Goal: Register for event/course: Sign up to attend an event or enroll in a course

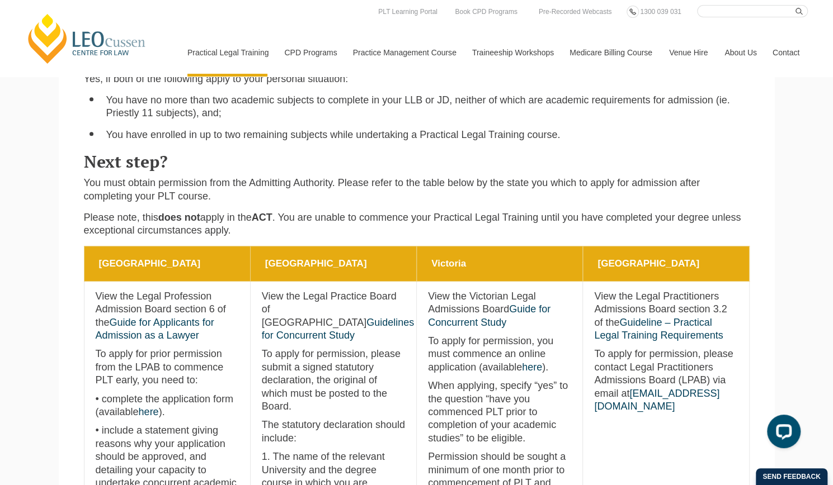
scroll to position [288, 0]
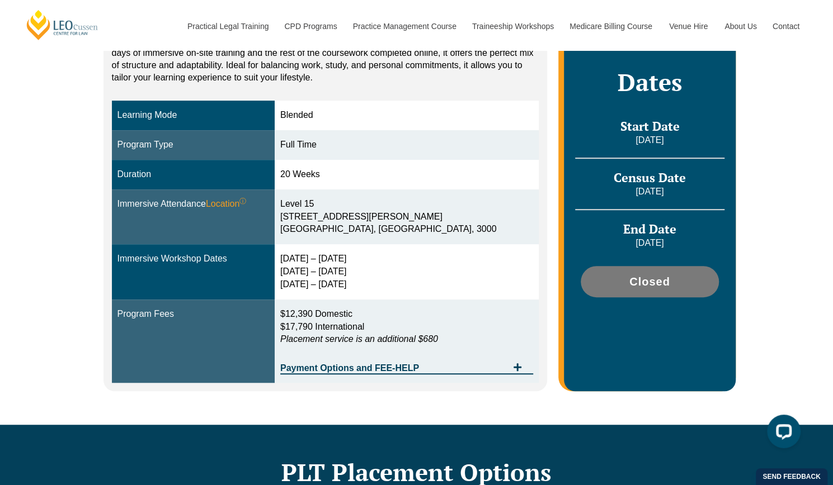
scroll to position [260, 0]
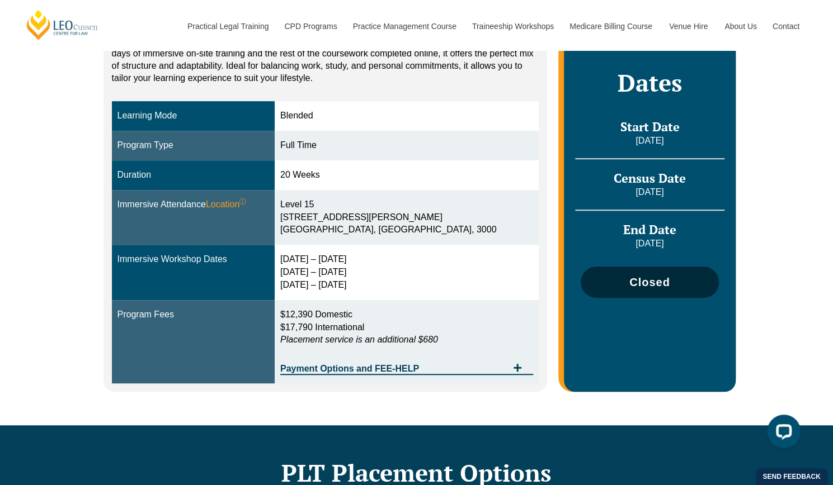
click at [644, 284] on span "Closed" at bounding box center [649, 282] width 41 height 11
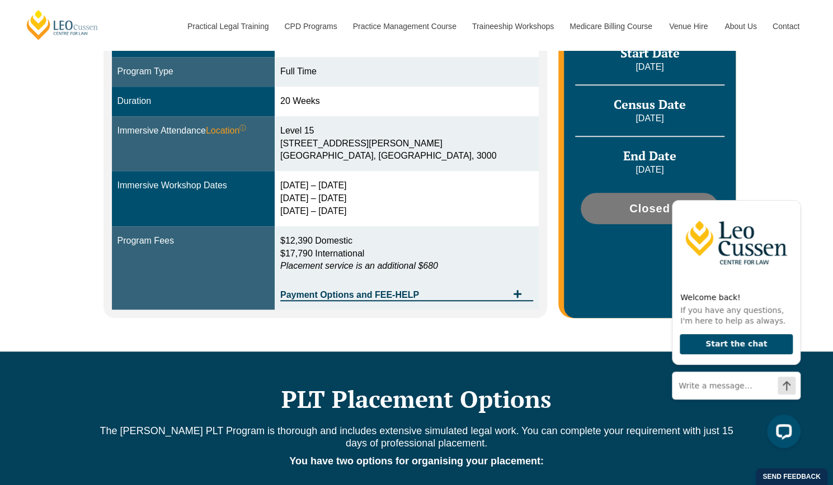
scroll to position [127, 0]
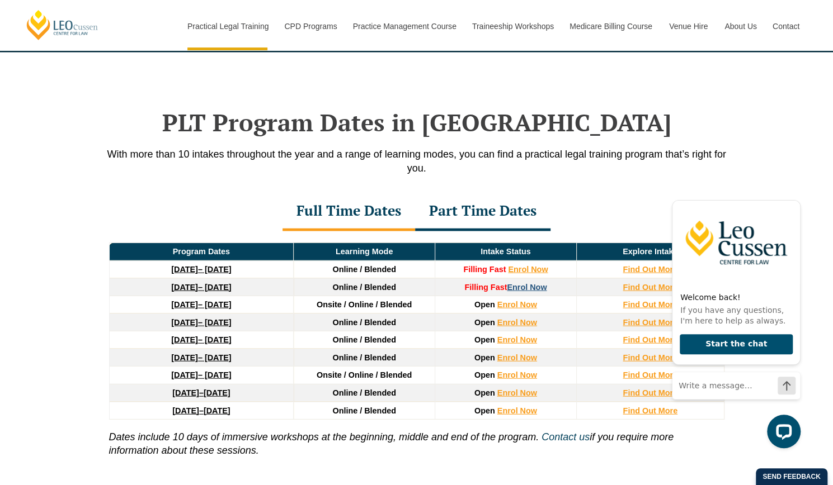
click at [525, 283] on link "Enrol Now" at bounding box center [527, 287] width 40 height 9
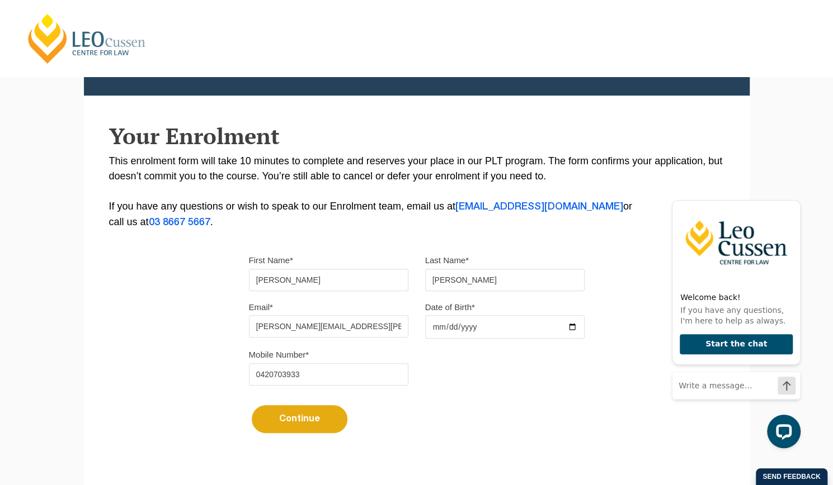
click at [436, 329] on input "Date of Birth*" at bounding box center [504, 326] width 159 height 23
click at [448, 328] on input "Date of Birth*" at bounding box center [504, 326] width 159 height 23
type input "2002-02-14"
click at [314, 415] on button "Continue" at bounding box center [300, 419] width 96 height 28
select select
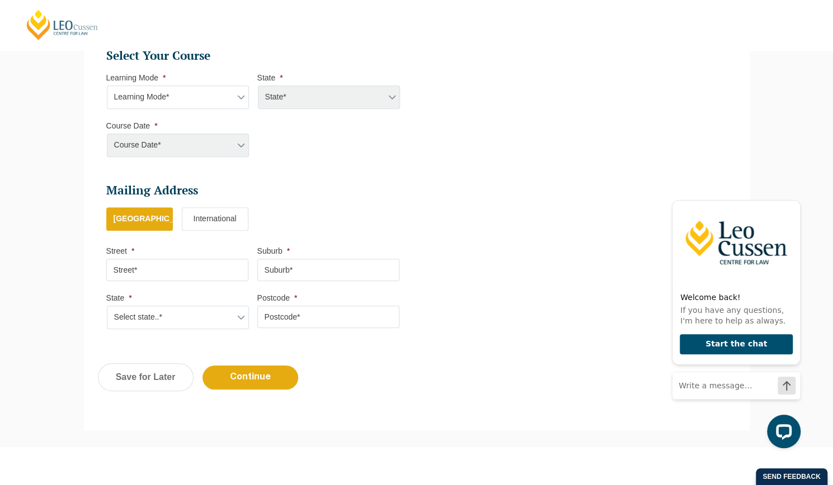
scroll to position [514, 0]
click at [223, 91] on select "Learning Mode* Online Full Time Learning Online Part Time Learning Blended Full…" at bounding box center [178, 98] width 142 height 23
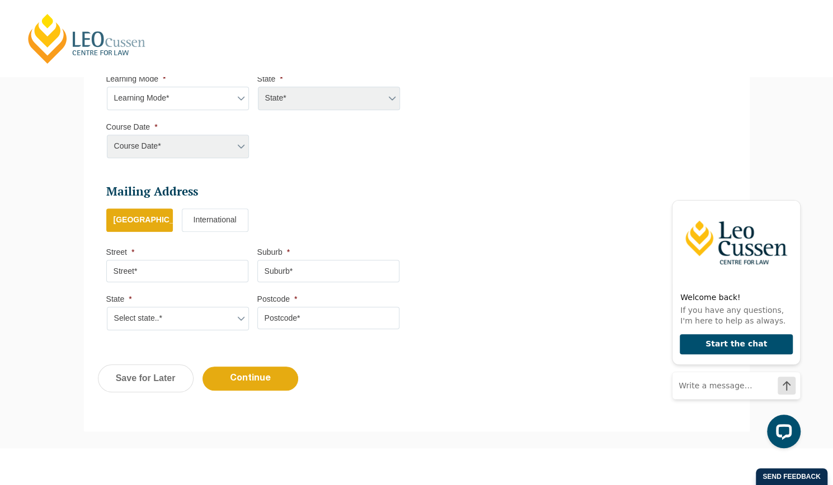
scroll to position [446, 0]
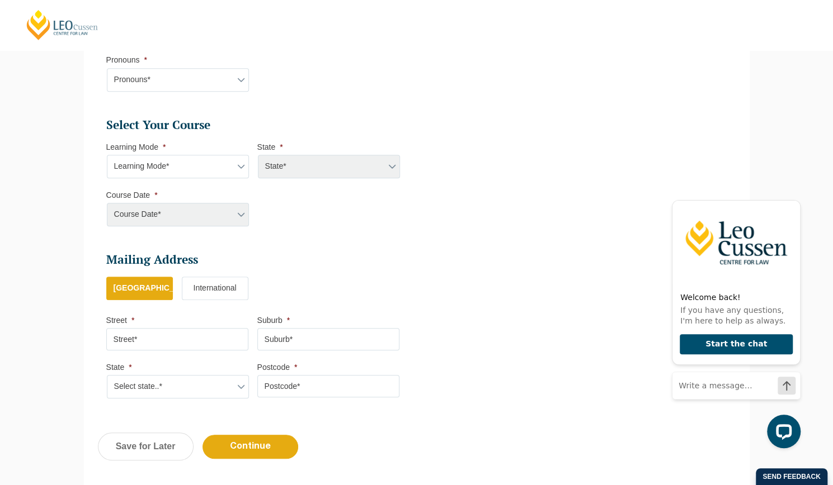
click at [290, 165] on div "State* ACT/NSW National (ACT/NSW, VIC, QLD, SA, WA) QLD SA VIC WA MAD GAD ABL" at bounding box center [328, 166] width 142 height 23
click at [201, 162] on select "Learning Mode* Online Full Time Learning Online Part Time Learning Blended Full…" at bounding box center [178, 166] width 142 height 23
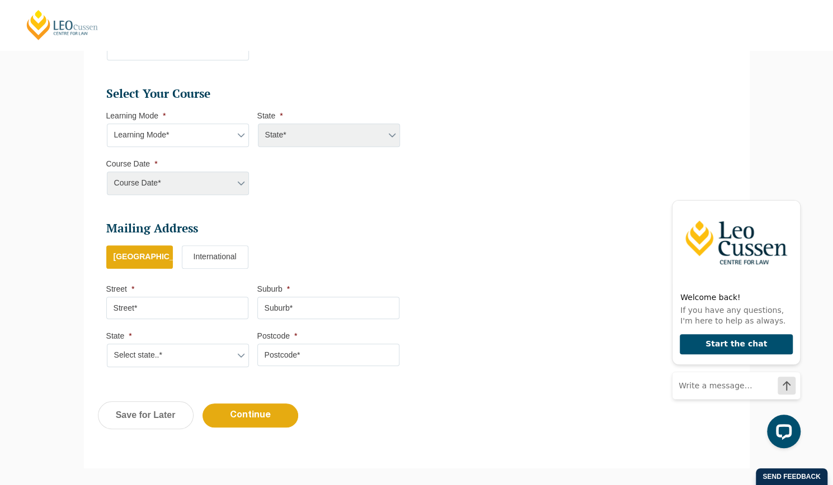
scroll to position [477, 0]
click at [197, 307] on input "Street *" at bounding box center [177, 308] width 142 height 22
type input "24 Maylands Avenue"
type input "Balwyn North"
select select "VIC"
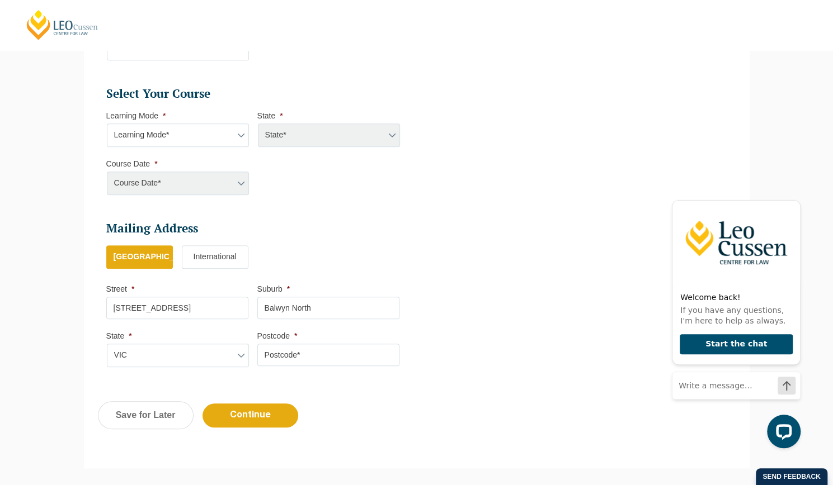
type input "3104"
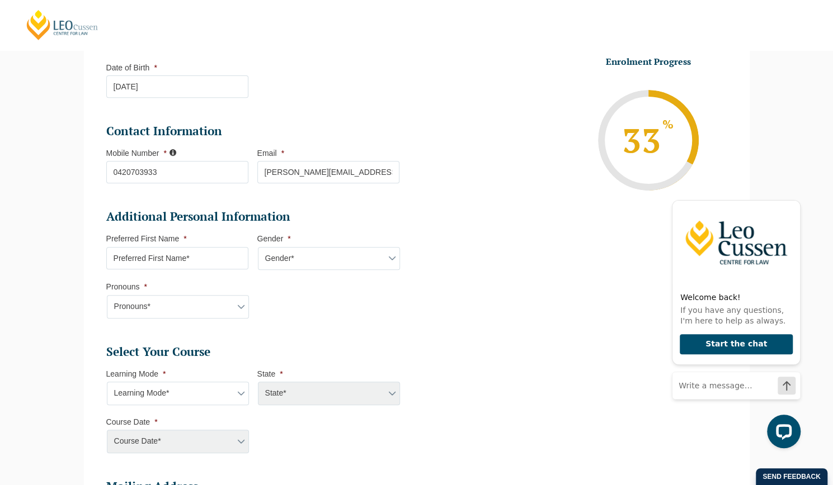
scroll to position [218, 0]
click at [291, 261] on select "Gender* Male Female Nonbinary Intersex Prefer not to disclose Other" at bounding box center [329, 259] width 142 height 23
select select "[DEMOGRAPHIC_DATA]"
click at [258, 248] on select "Gender* Male Female Nonbinary Intersex Prefer not to disclose Other" at bounding box center [329, 259] width 142 height 23
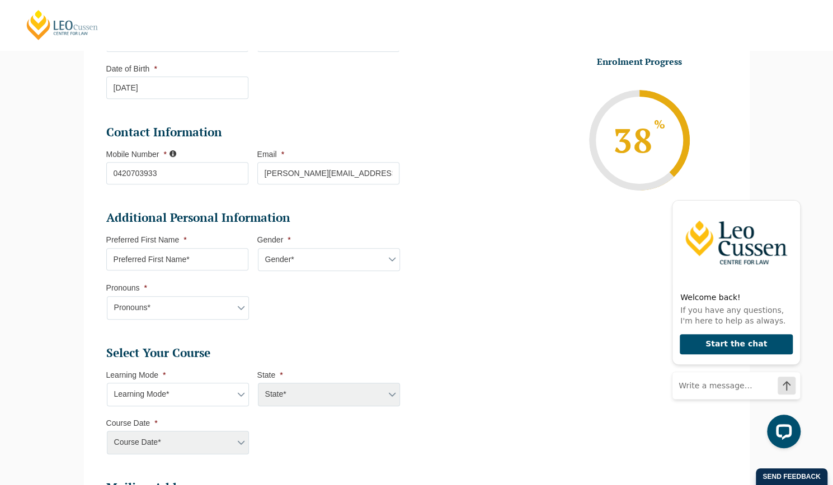
click at [204, 305] on select "Pronouns* She/Her/Hers He/Him/His They/Them/Theirs Other Prefer not to disclose" at bounding box center [178, 307] width 142 height 23
select select "She/Her/Hers"
click at [107, 296] on select "Pronouns* She/Her/Hers He/Him/His They/Them/Theirs Other Prefer not to disclose" at bounding box center [178, 307] width 142 height 23
click at [172, 253] on input "Preferred First Name *" at bounding box center [177, 259] width 142 height 22
type input "Tina"
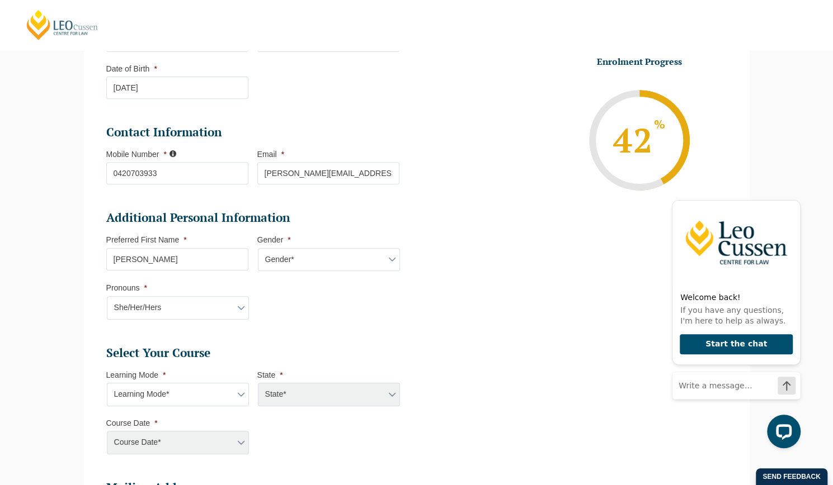
select select "VIC"
select select
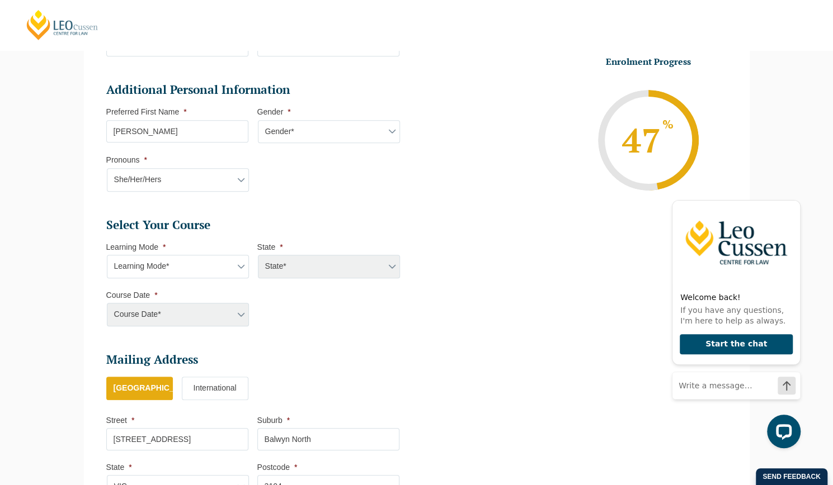
scroll to position [399, 0]
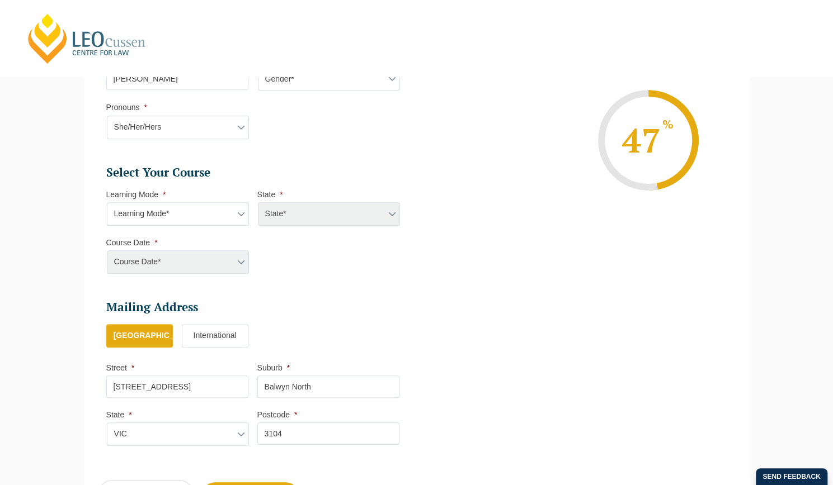
click at [181, 213] on select "Learning Mode* Online Full Time Learning Online Part Time Learning Blended Full…" at bounding box center [178, 213] width 142 height 23
select select "Online Full Time Learning"
click at [107, 202] on select "Learning Mode* Online Full Time Learning Online Part Time Learning Blended Full…" at bounding box center [178, 213] width 142 height 23
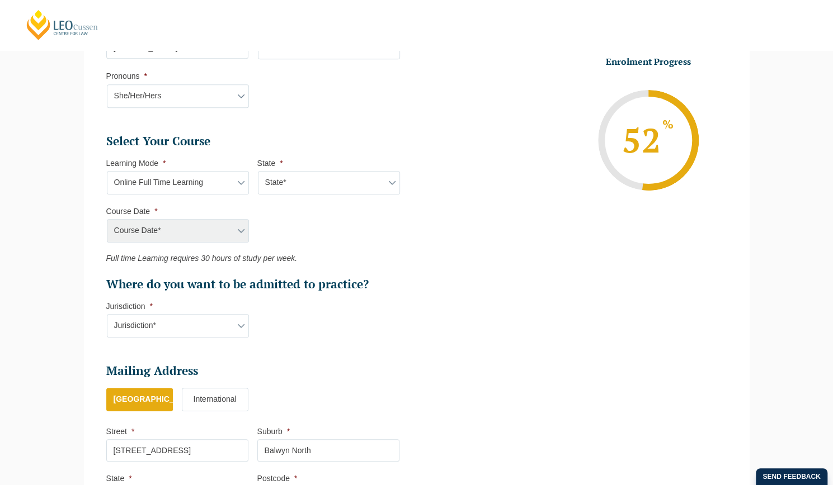
scroll to position [431, 0]
click at [174, 327] on select "Jurisdiction* VIC ACT/NSW SA WA QLD" at bounding box center [178, 325] width 142 height 23
select select "VIC"
click at [107, 314] on select "Jurisdiction* VIC ACT/NSW SA WA QLD" at bounding box center [178, 325] width 142 height 23
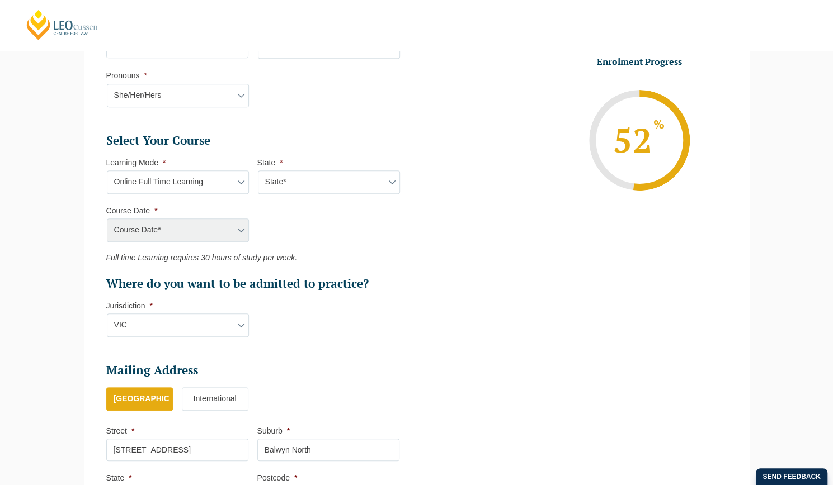
click at [184, 233] on div "Course Date*" at bounding box center [177, 230] width 142 height 23
click at [291, 180] on select "State* National (ACT/NSW, VIC, QLD, SA, WA)" at bounding box center [329, 182] width 142 height 23
select select "National ([GEOGRAPHIC_DATA]/[GEOGRAPHIC_DATA], [GEOGRAPHIC_DATA], [GEOGRAPHIC_D…"
click at [258, 171] on select "State* National (ACT/NSW, VIC, QLD, SA, WA)" at bounding box center [329, 182] width 142 height 23
click at [214, 235] on select "Course Date* September 2025 (22-Sep-2025 to 20-Feb-2026) December 2025 (08-Dec-…" at bounding box center [178, 230] width 142 height 23
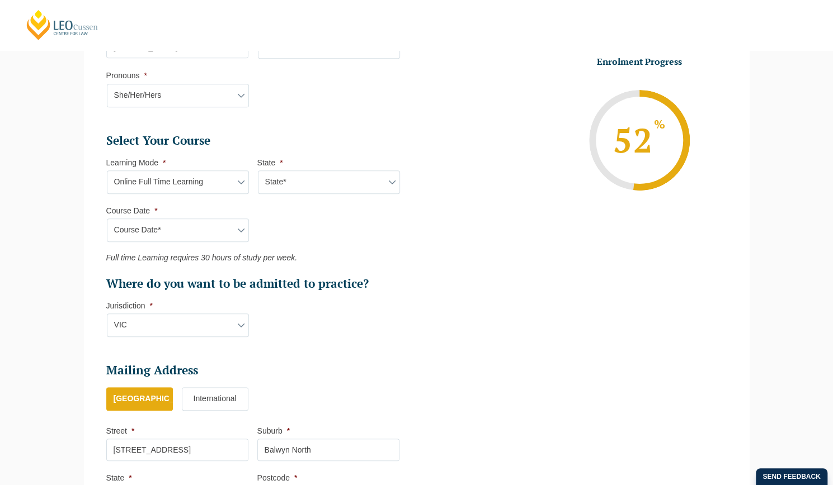
select select "[DATE] ([DATE] to [DATE])"
click at [107, 219] on select "Course Date* September 2025 (22-Sep-2025 to 20-Feb-2026) December 2025 (08-Dec-…" at bounding box center [178, 230] width 142 height 23
type input "Intake 11 December 2025 FT"
type input "Practical Legal Training (NAT)"
select select "NAT PLT (DEC) 2025 Full Time Online"
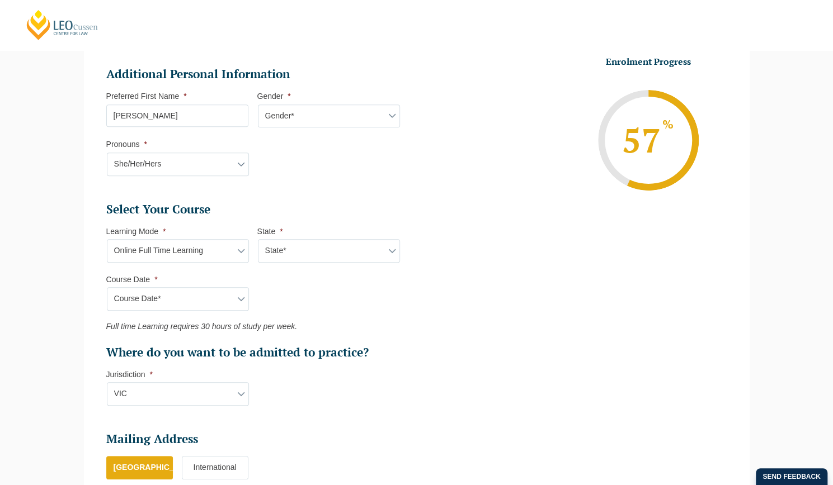
scroll to position [367, 0]
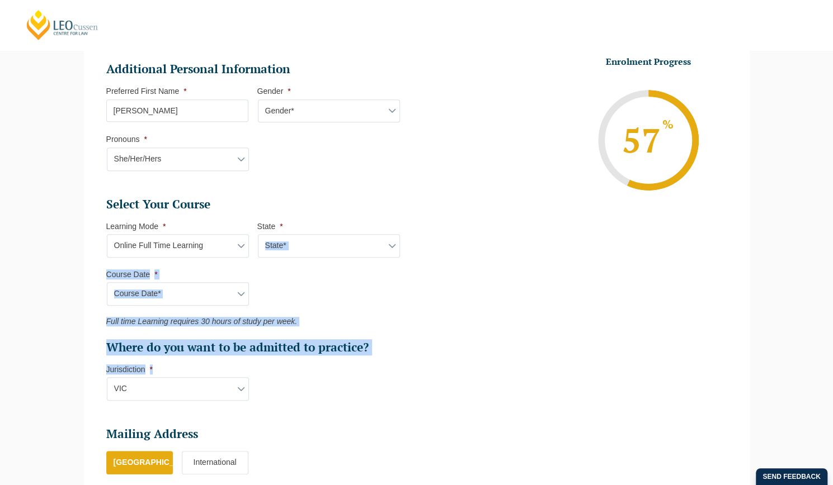
click at [319, 253] on li "Personal Information First Name * Tina Last Name * Rahimi Date of Birth * 14-02…" at bounding box center [257, 206] width 319 height 755
click at [280, 253] on select "State* National (ACT/NSW, VIC, QLD, SA, WA)" at bounding box center [329, 245] width 142 height 23
click at [188, 243] on select "Learning Mode* Online Full Time Learning Online Part Time Learning Blended Full…" at bounding box center [178, 245] width 142 height 23
select select "Blended Full Time Learning"
click at [107, 234] on select "Learning Mode* Online Full Time Learning Online Part Time Learning Blended Full…" at bounding box center [178, 245] width 142 height 23
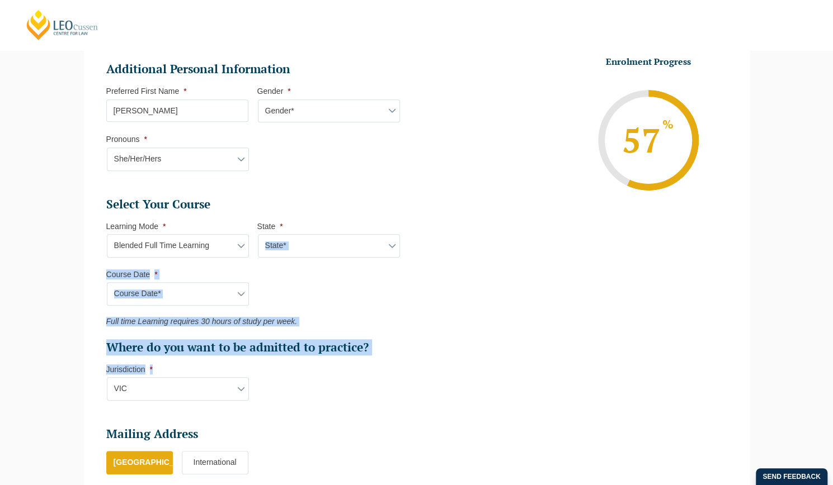
select select
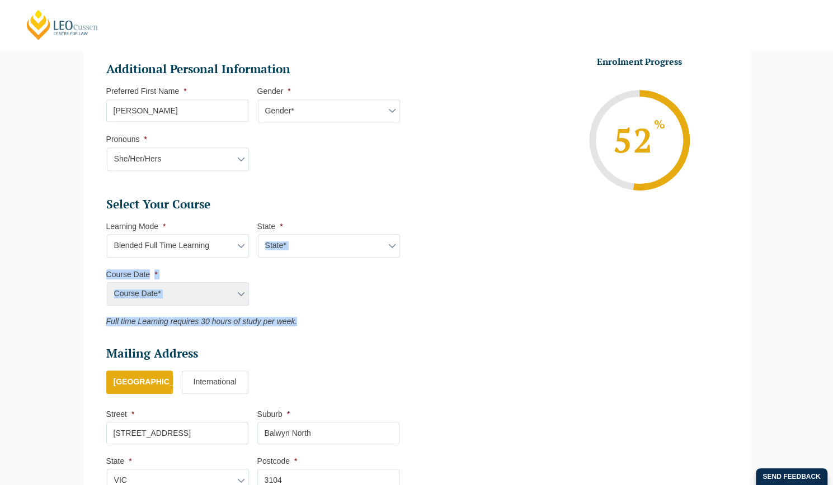
click at [331, 276] on ul "Select Your Course This field is hidden when viewing the form Only for Flinder …" at bounding box center [257, 262] width 302 height 130
click at [309, 237] on select "State* ACT/NSW QLD SA VIC WA" at bounding box center [329, 245] width 142 height 23
select select "VIC"
click at [258, 234] on select "State* ACT/NSW QLD SA VIC WA" at bounding box center [329, 245] width 142 height 23
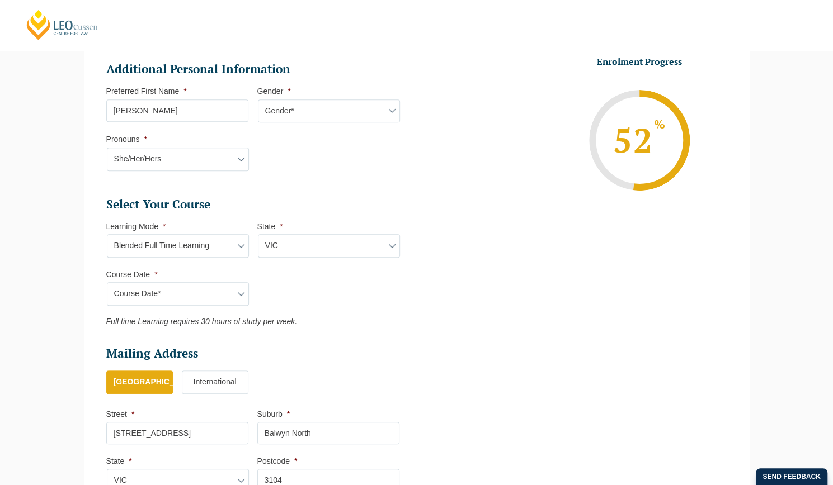
click at [223, 297] on select "Course Date* September 2025 (22-Sep-2025 to 20-Feb-2026) December 2025 (08-Dec-…" at bounding box center [178, 293] width 142 height 23
select select "[DATE] ([DATE] to [DATE])"
click at [107, 282] on select "Course Date* September 2025 (22-Sep-2025 to 20-Feb-2026) December 2025 (08-Dec-…" at bounding box center [178, 293] width 142 height 23
type input "Intake 11 December 2025 FT"
type input "Practical Legal Training (VIC)"
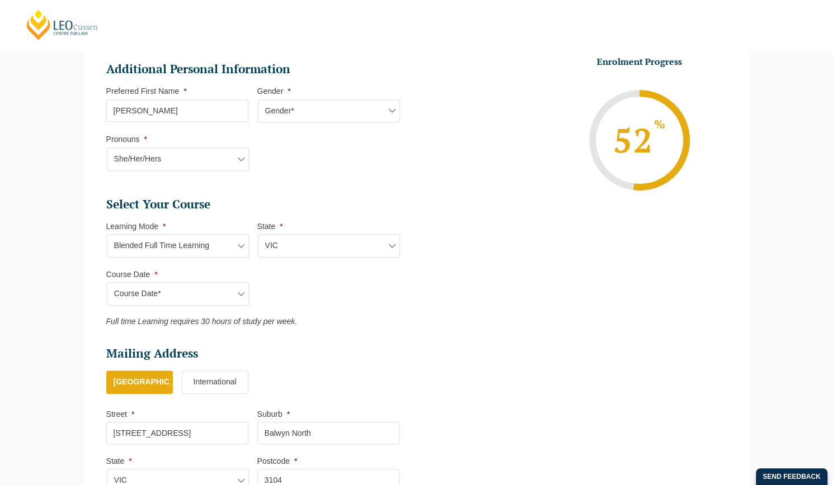
select select "VIC PLT (DEC) 2025 Full Time Blended"
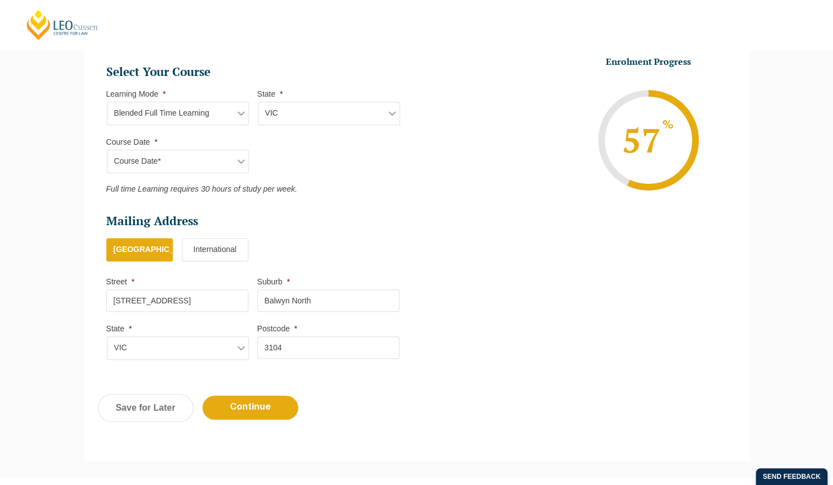
scroll to position [538, 0]
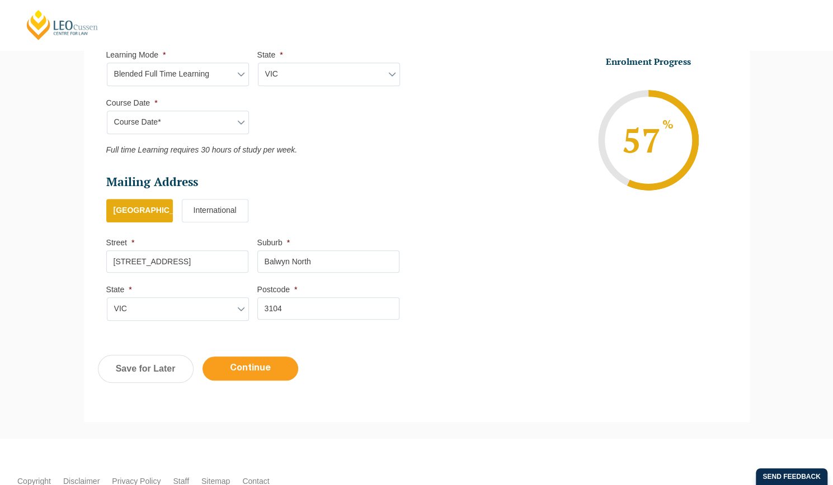
click at [257, 364] on input "Continue" at bounding box center [250, 369] width 96 height 24
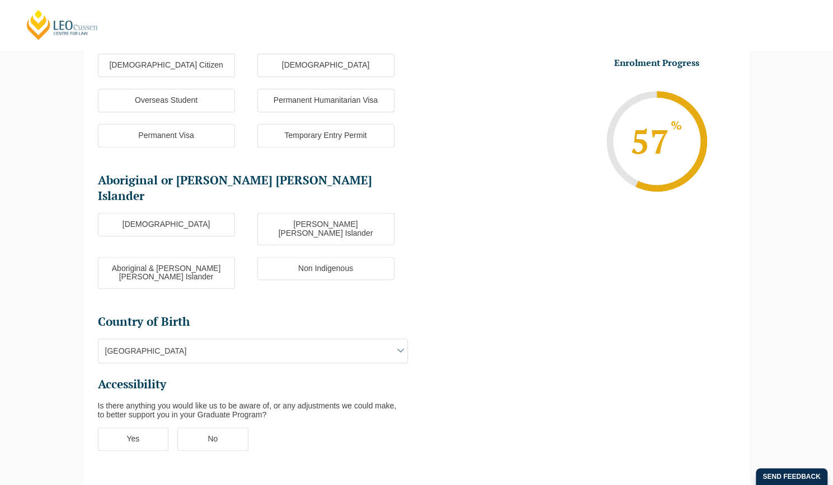
scroll to position [97, 0]
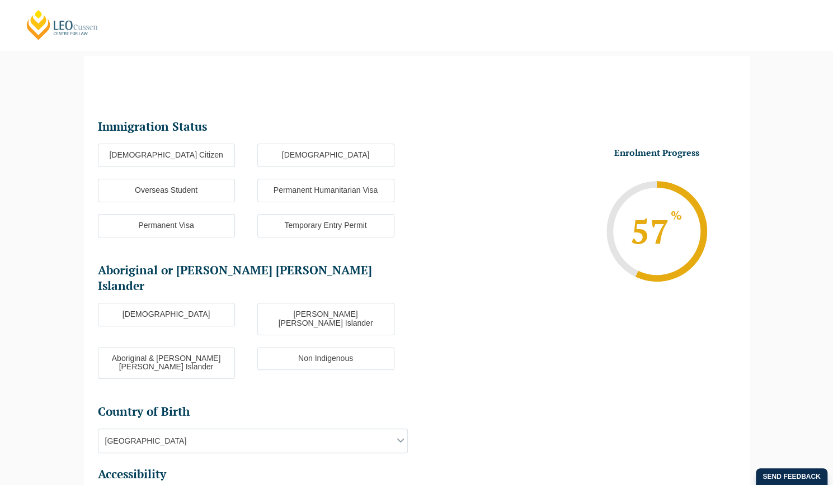
click at [191, 152] on label "[DEMOGRAPHIC_DATA] Citizen" at bounding box center [166, 155] width 137 height 23
click at [0, 0] on input "[DEMOGRAPHIC_DATA] Citizen" at bounding box center [0, 0] width 0 height 0
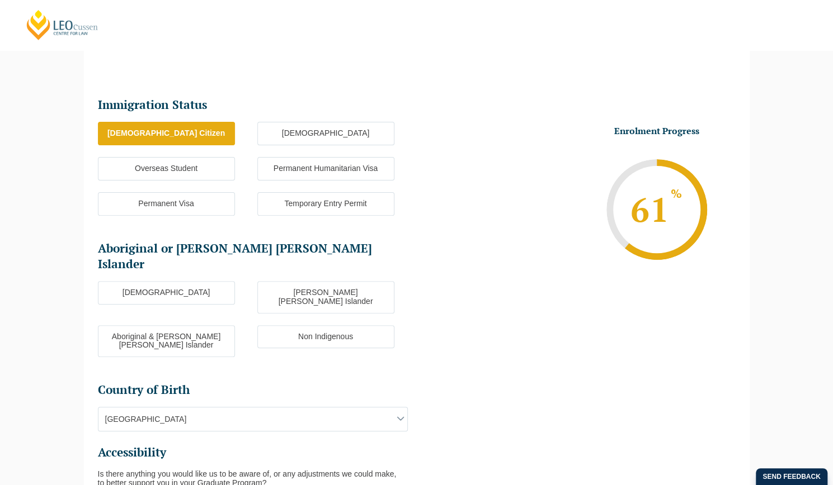
scroll to position [119, 0]
click at [301, 325] on label "Non Indigenous" at bounding box center [325, 336] width 137 height 23
click at [0, 0] on input "Non Indigenous" at bounding box center [0, 0] width 0 height 0
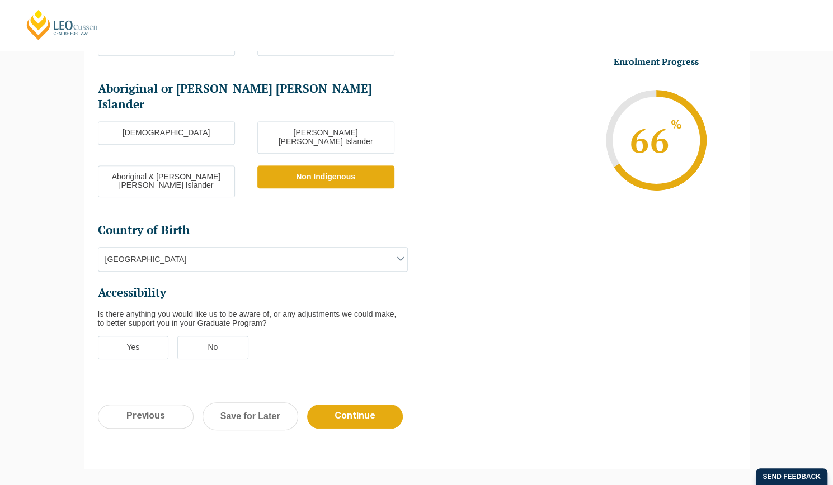
scroll to position [281, 0]
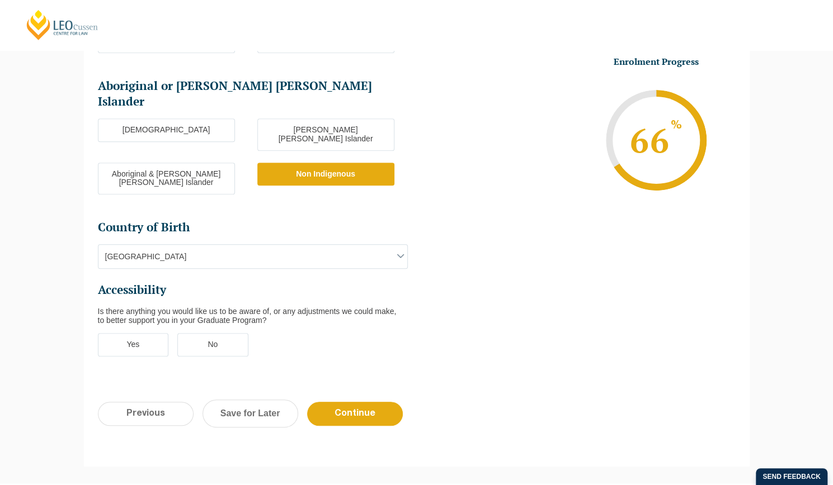
click at [219, 333] on label "No" at bounding box center [212, 344] width 71 height 23
click at [0, 0] on input "No" at bounding box center [0, 0] width 0 height 0
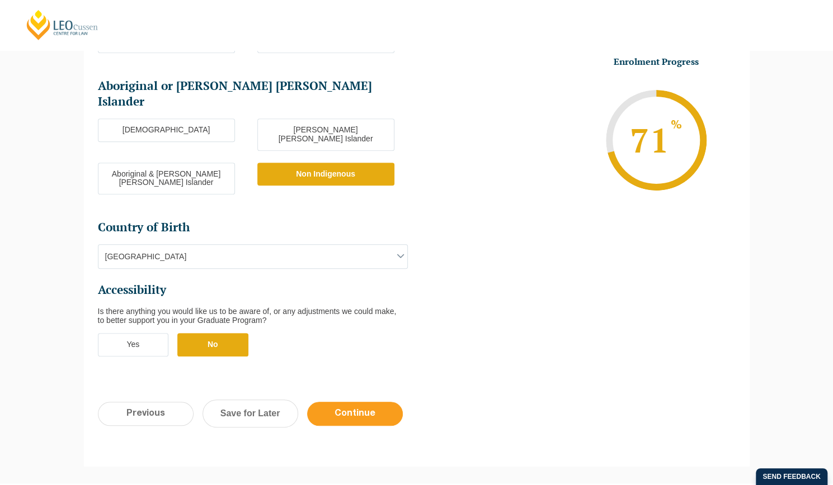
click at [360, 402] on input "Continue" at bounding box center [355, 414] width 96 height 24
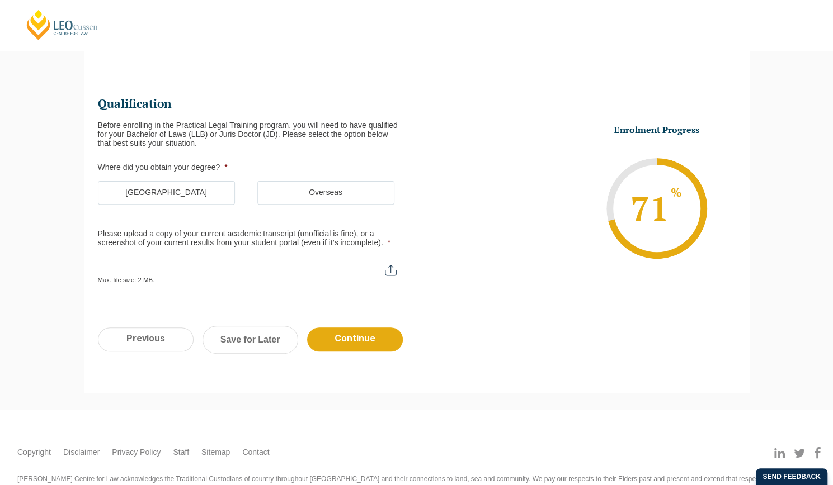
scroll to position [97, 0]
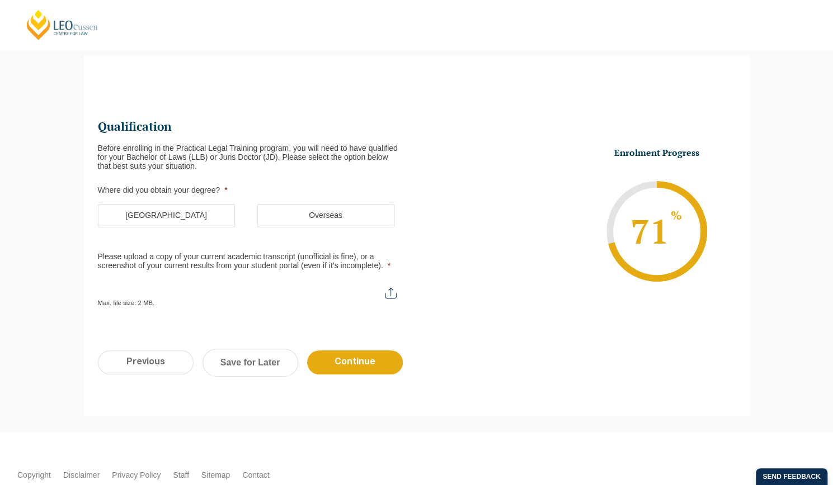
click at [150, 220] on label "[GEOGRAPHIC_DATA]" at bounding box center [166, 215] width 137 height 23
click at [0, 0] on input "[GEOGRAPHIC_DATA]" at bounding box center [0, 0] width 0 height 0
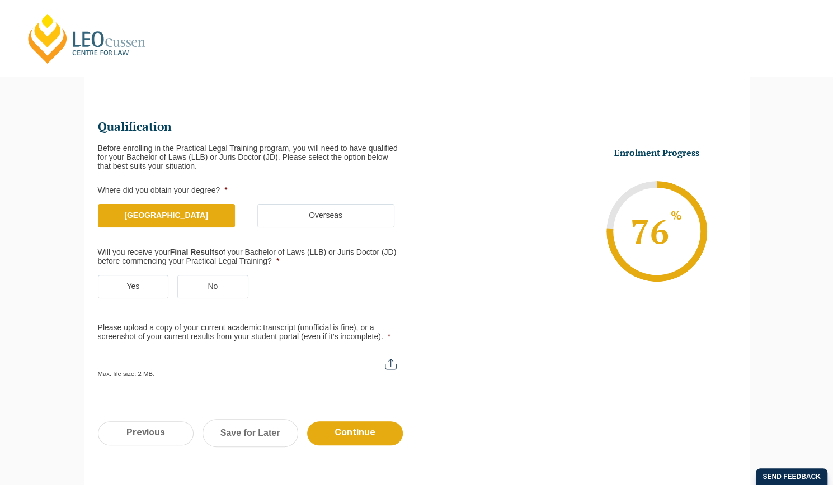
click at [210, 294] on label "No" at bounding box center [212, 286] width 71 height 23
click at [0, 0] on input "No" at bounding box center [0, 0] width 0 height 0
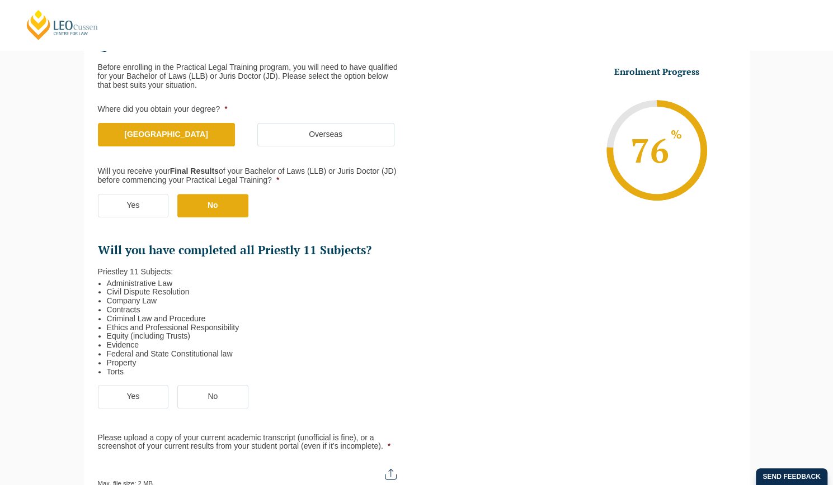
scroll to position [177, 0]
click at [118, 389] on label "Yes" at bounding box center [133, 397] width 71 height 23
click at [0, 0] on input "Yes" at bounding box center [0, 0] width 0 height 0
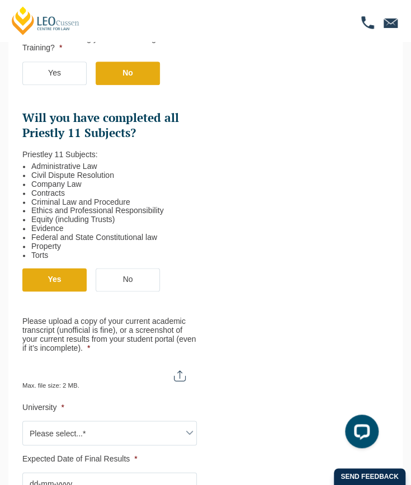
scroll to position [329, 0]
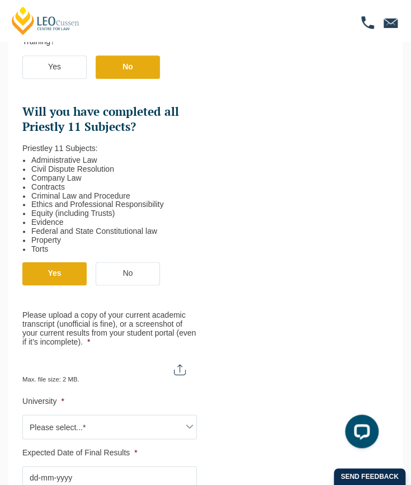
click at [177, 360] on input "Please upload a copy of your current academic transcript (unofficial is fine), …" at bounding box center [109, 364] width 174 height 19
type input "C:\fakepath\Academic Transcript.pdf"
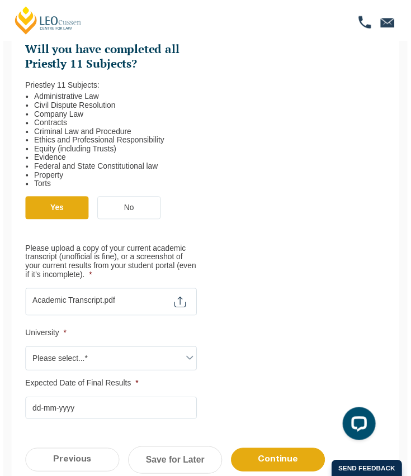
scroll to position [392, 0]
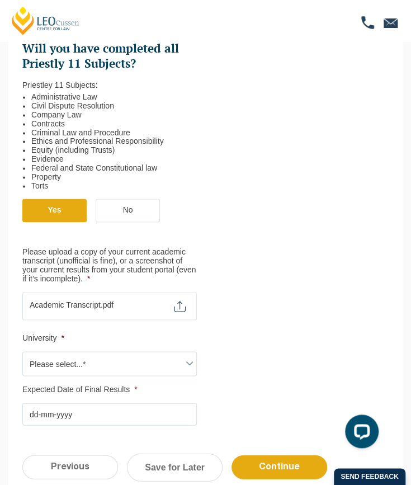
click at [87, 370] on span "Please select...*" at bounding box center [109, 363] width 173 height 23
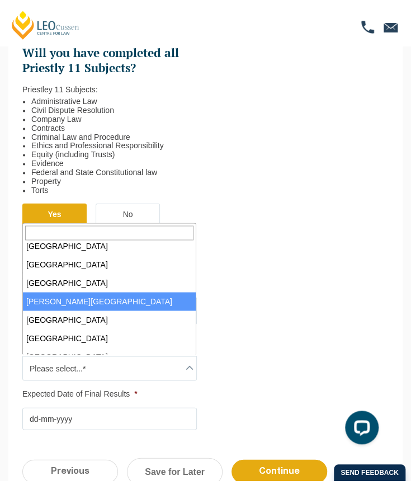
scroll to position [278, 0]
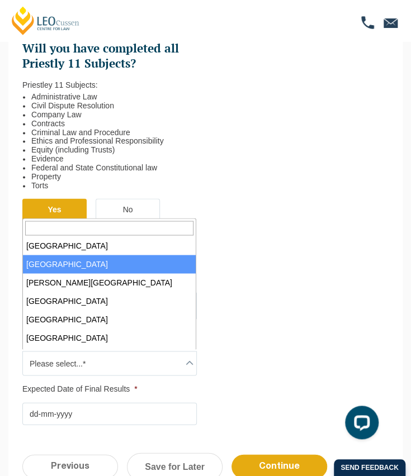
select select "[GEOGRAPHIC_DATA]"
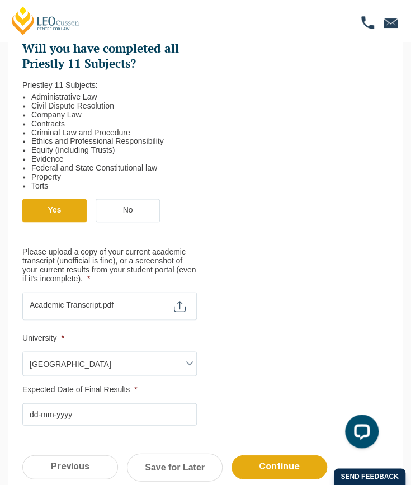
scroll to position [454, 0]
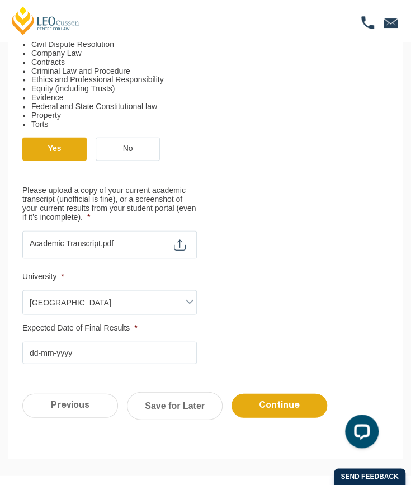
click at [110, 351] on input "Expected Date of Final Results *" at bounding box center [109, 352] width 174 height 22
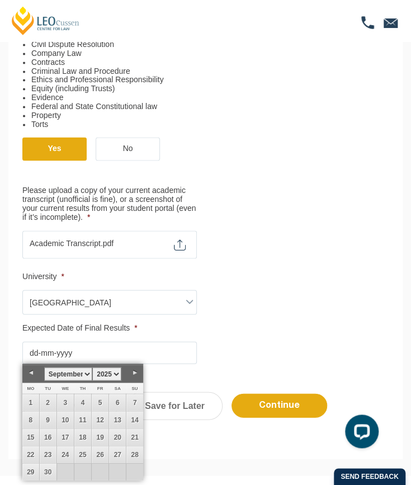
click at [29, 371] on link "Previous" at bounding box center [30, 372] width 17 height 17
click at [138, 370] on link "Next" at bounding box center [134, 372] width 17 height 17
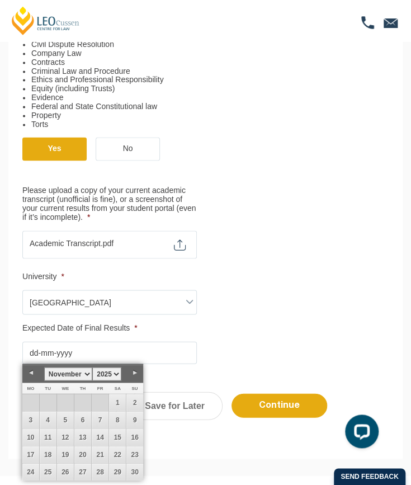
click at [138, 370] on link "Next" at bounding box center [134, 372] width 17 height 17
click at [66, 431] on link "17" at bounding box center [65, 436] width 17 height 17
type input "17-12-2025"
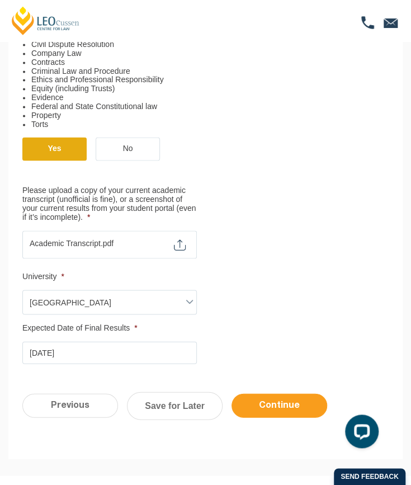
click at [275, 399] on input "Continue" at bounding box center [279, 405] width 96 height 24
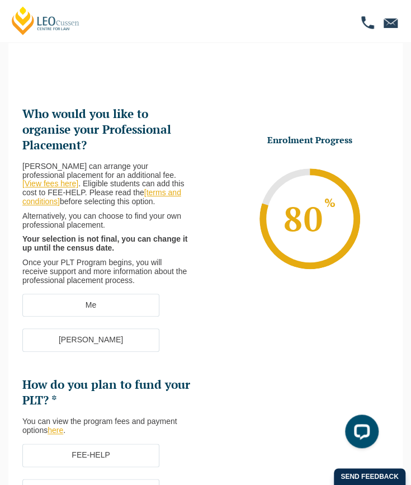
scroll to position [39, 0]
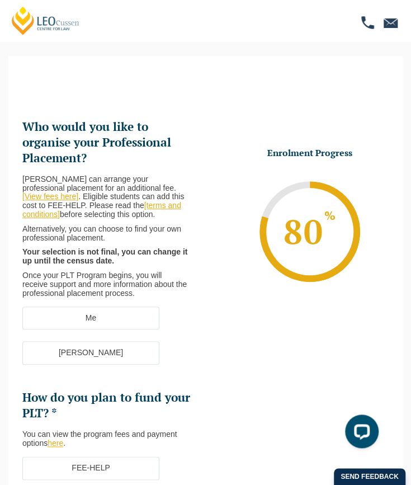
click at [124, 313] on label "Me" at bounding box center [90, 317] width 137 height 23
click at [0, 0] on input "Me" at bounding box center [0, 0] width 0 height 0
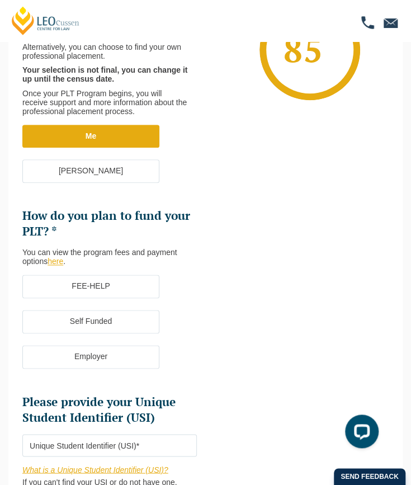
scroll to position [221, 0]
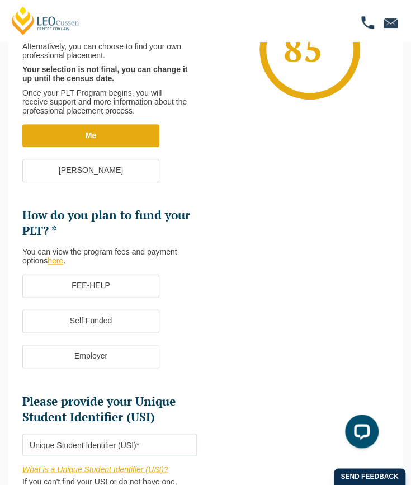
click at [110, 287] on label "FEE-HELP" at bounding box center [90, 285] width 137 height 23
click at [0, 0] on input "FEE-HELP" at bounding box center [0, 0] width 0 height 0
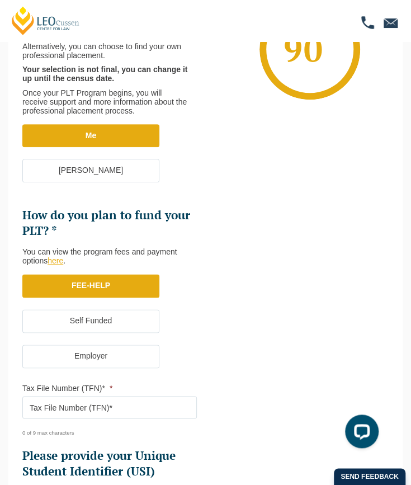
scroll to position [307, 0]
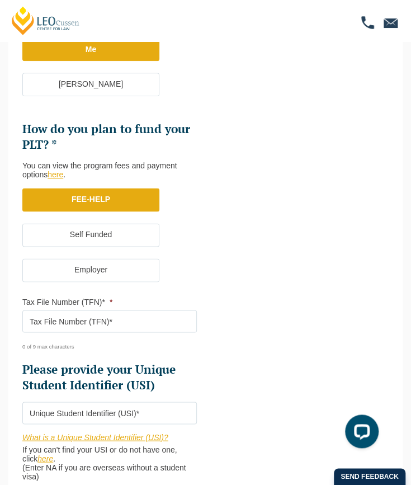
click at [88, 319] on input "Tax File Number (TFN)* *" at bounding box center [109, 321] width 174 height 22
type input "647247671"
click at [100, 408] on input "Please provide your Unique Student Identifier (USI) *" at bounding box center [109, 412] width 174 height 22
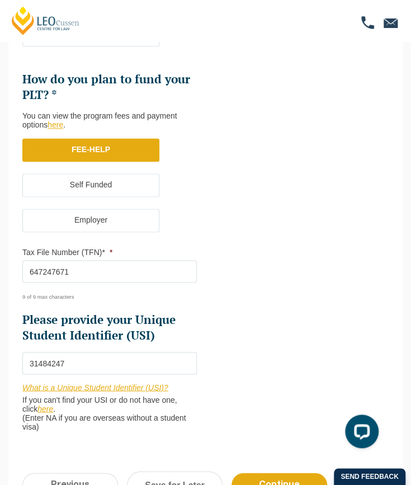
scroll to position [428, 0]
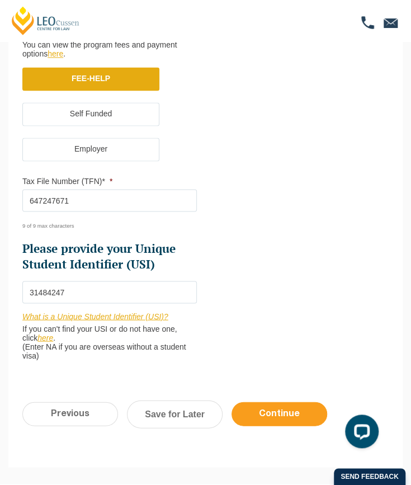
type input "31484247"
click at [278, 406] on input "Continue" at bounding box center [279, 413] width 96 height 24
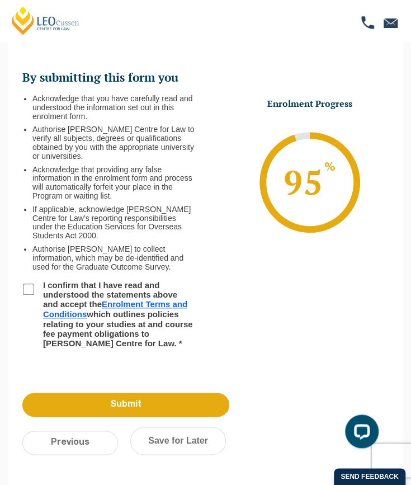
scroll to position [39, 0]
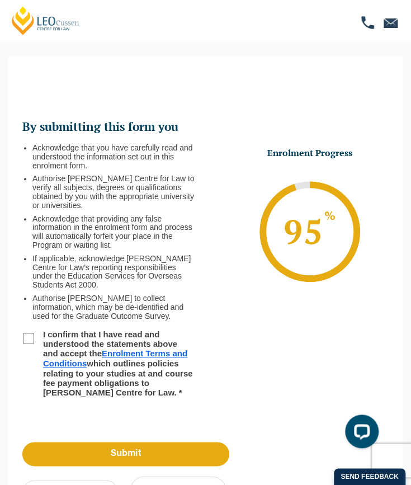
click at [28, 333] on input "I confirm that I have read and understood the statements above and accept the E…" at bounding box center [28, 338] width 11 height 11
checkbox input "true"
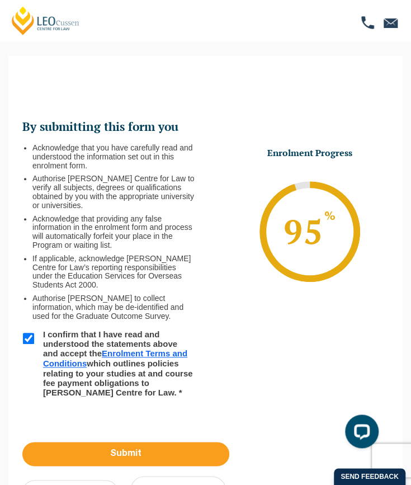
click at [117, 449] on input "Submit" at bounding box center [125, 454] width 207 height 24
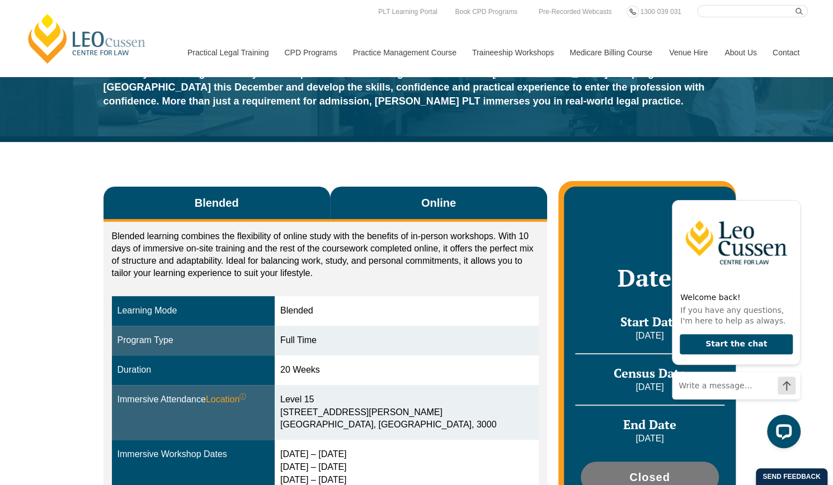
click at [370, 202] on button "Online" at bounding box center [438, 204] width 217 height 35
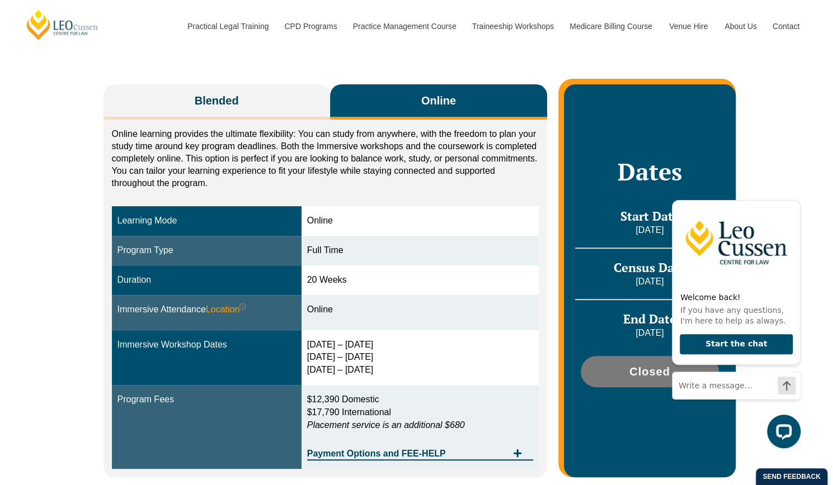
scroll to position [173, 0]
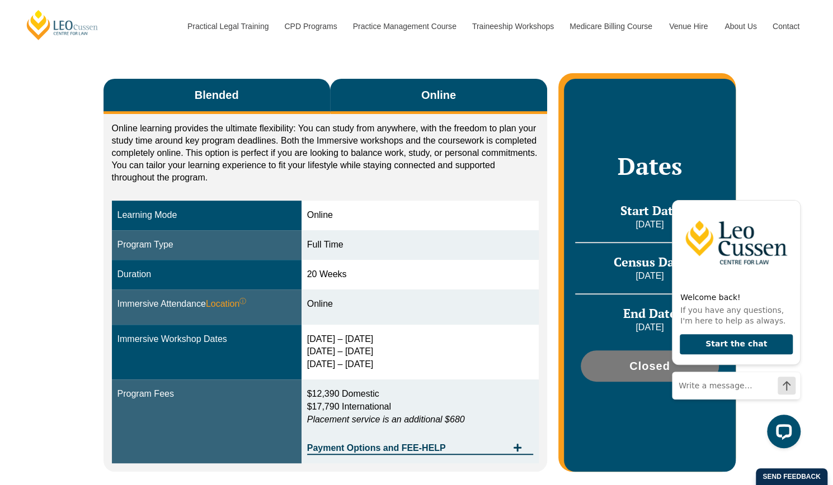
click at [262, 103] on button "Blended" at bounding box center [216, 96] width 226 height 35
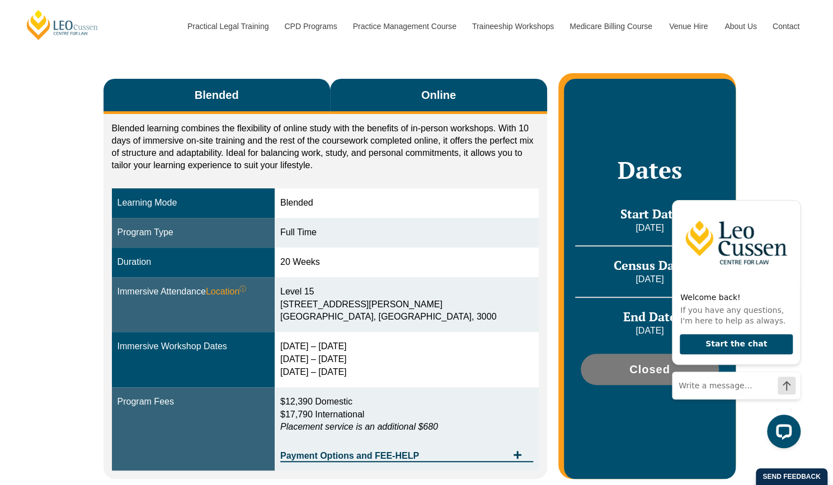
click at [373, 106] on button "Online" at bounding box center [438, 96] width 217 height 35
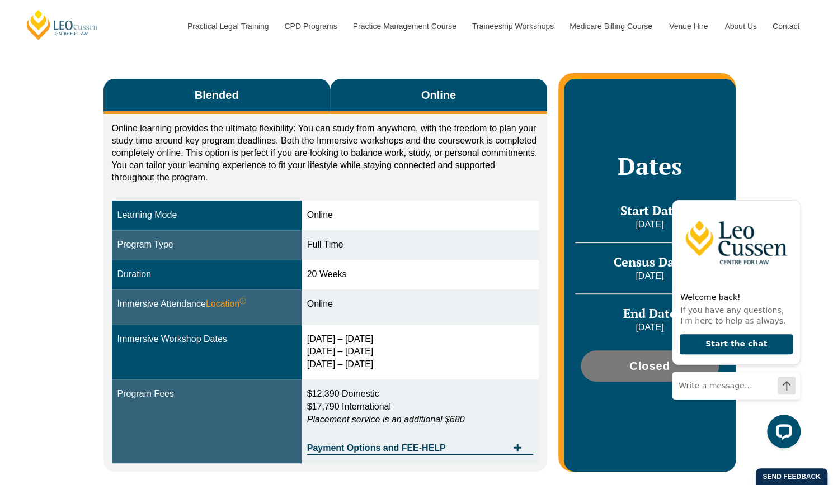
click at [257, 100] on button "Blended" at bounding box center [216, 96] width 226 height 35
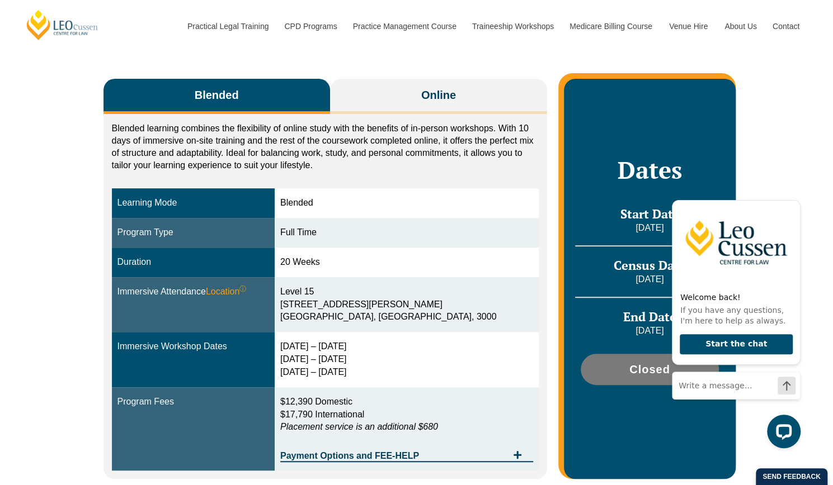
click at [381, 114] on div "Blended learning combines the flexibility of online study with the benefits of …" at bounding box center [325, 296] width 444 height 365
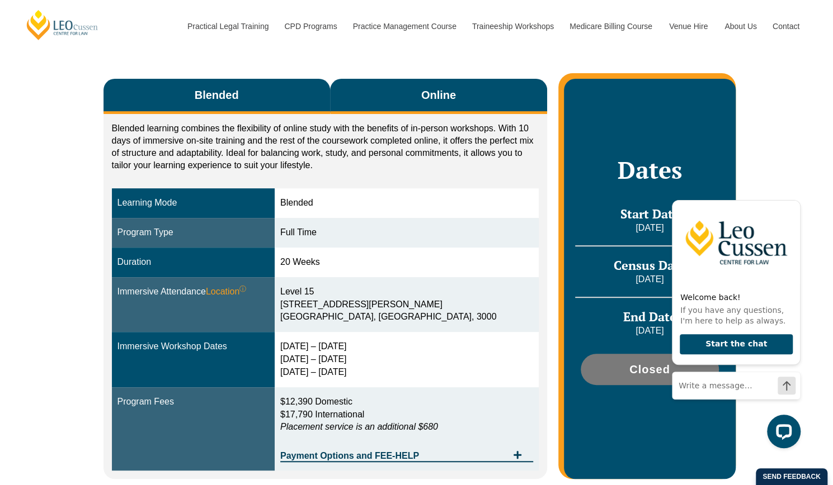
click at [379, 96] on button "Online" at bounding box center [438, 96] width 217 height 35
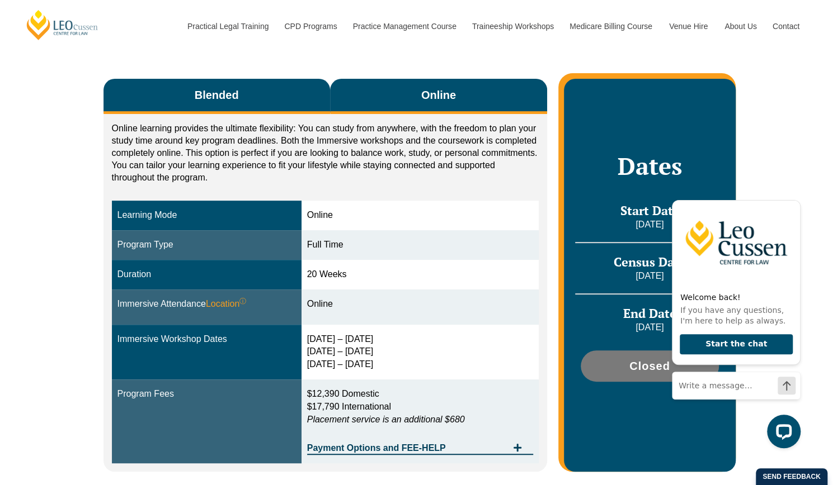
click at [316, 88] on button "Blended" at bounding box center [216, 96] width 226 height 35
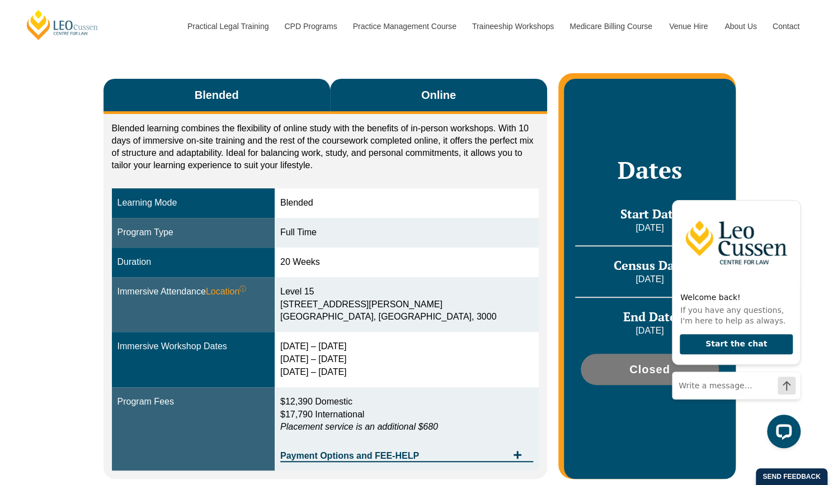
click at [377, 89] on button "Online" at bounding box center [438, 96] width 217 height 35
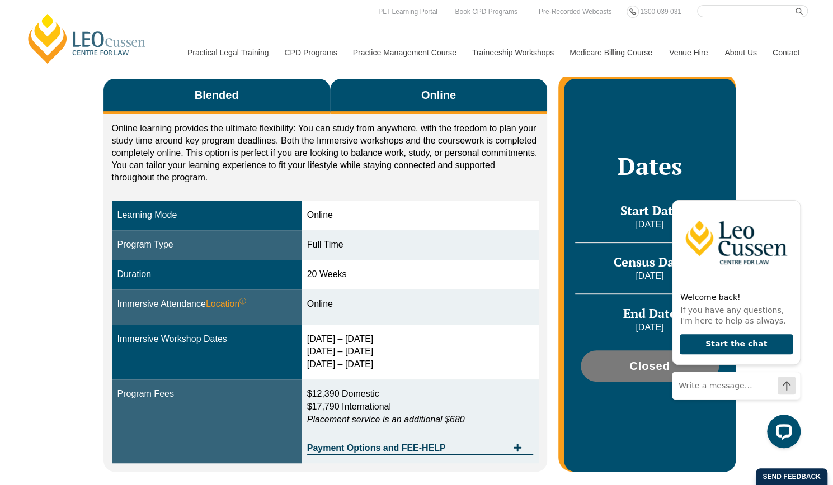
click at [222, 98] on span "Blended" at bounding box center [217, 95] width 44 height 16
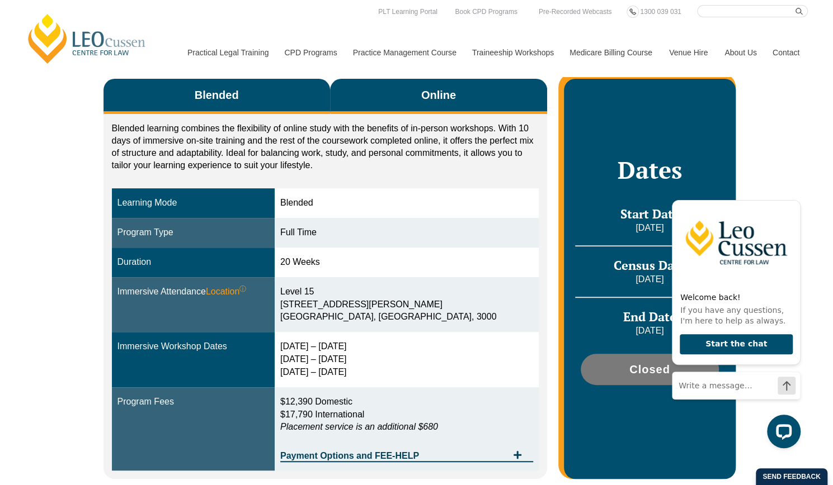
click at [390, 101] on button "Online" at bounding box center [438, 96] width 217 height 35
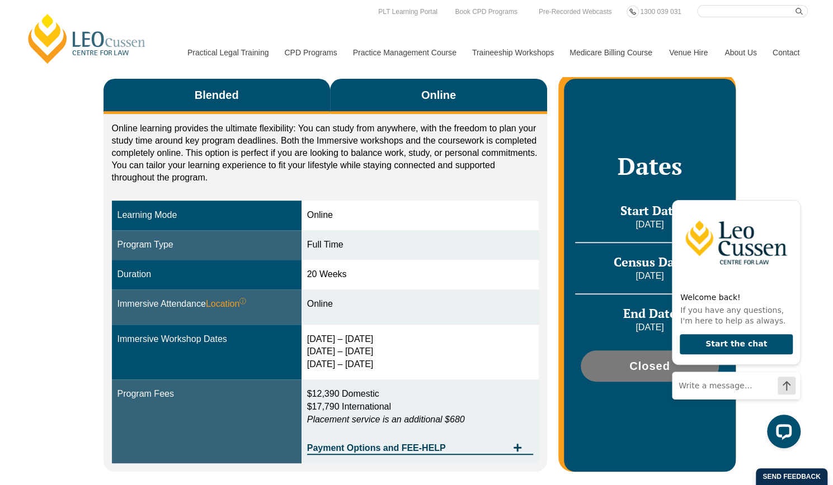
click at [291, 111] on button "Blended" at bounding box center [216, 96] width 226 height 35
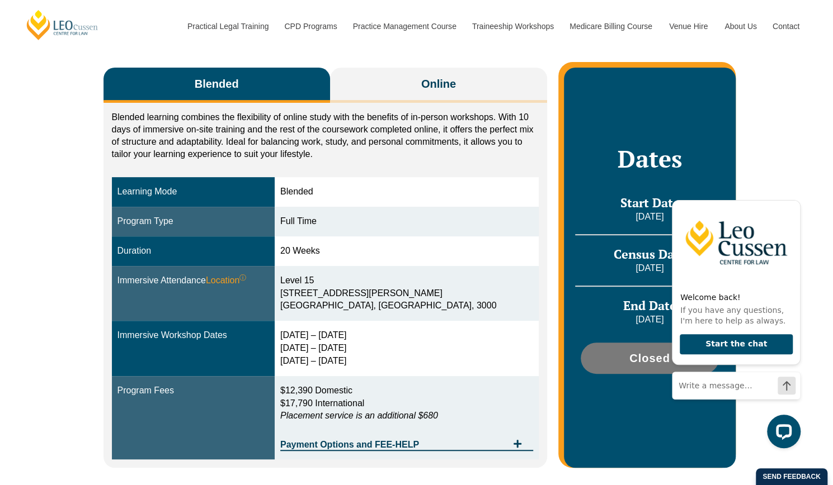
scroll to position [185, 0]
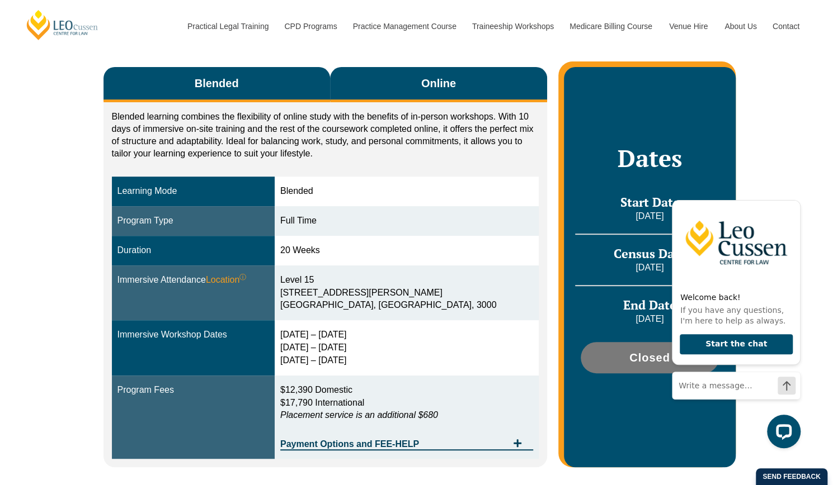
click at [422, 73] on button "Online" at bounding box center [438, 84] width 217 height 35
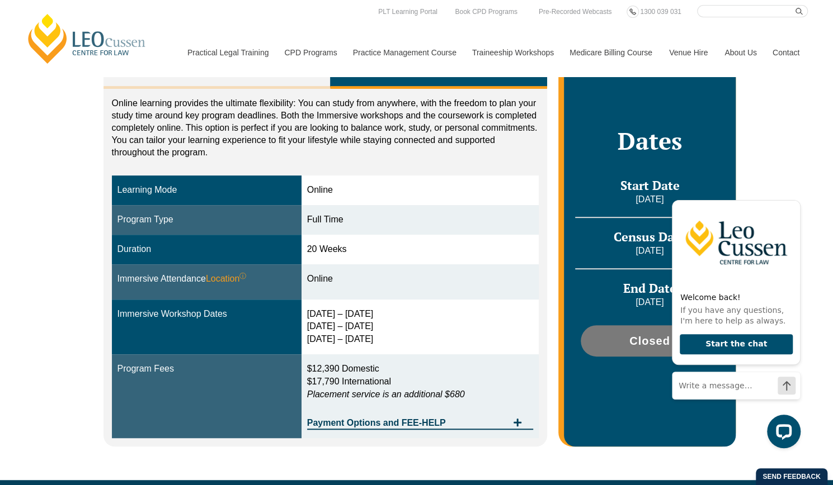
scroll to position [136, 0]
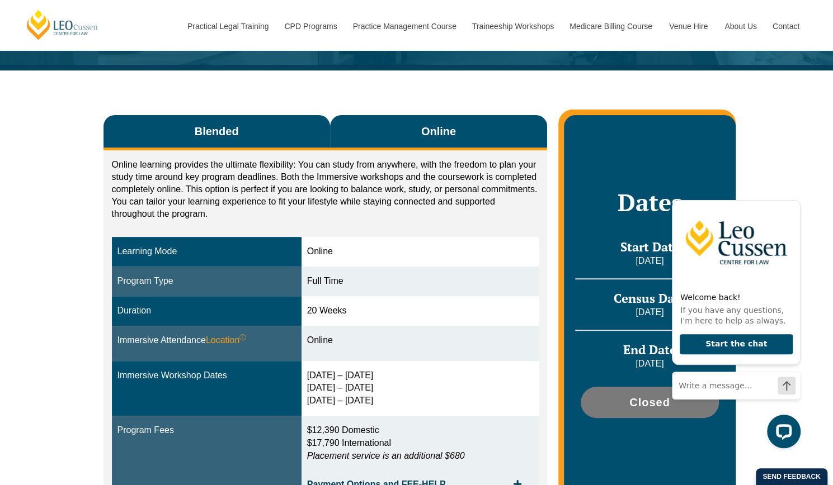
click at [294, 131] on button "Blended" at bounding box center [216, 132] width 226 height 35
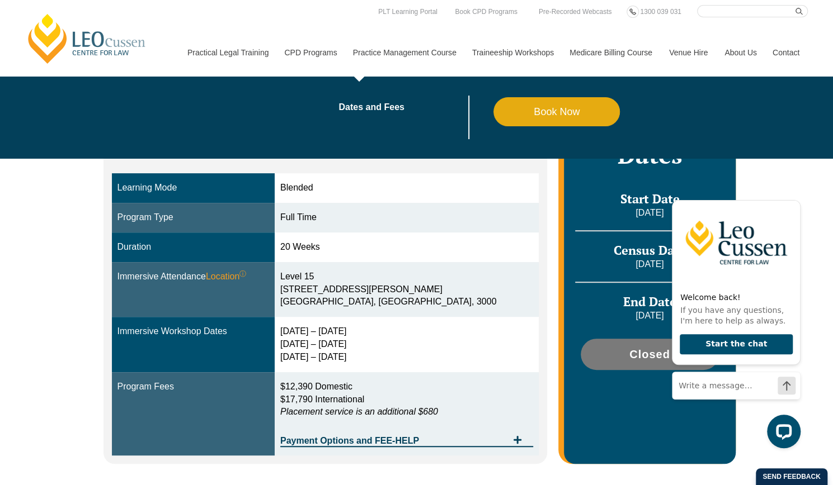
scroll to position [0, 0]
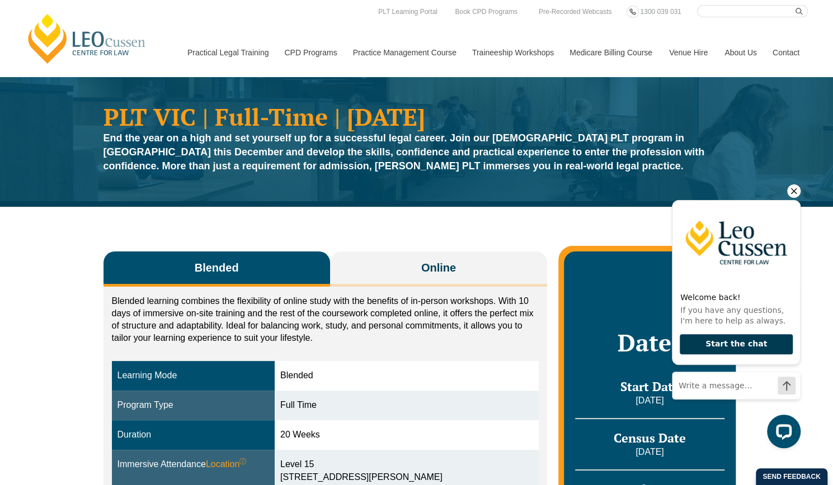
click at [752, 342] on button "Start the chat" at bounding box center [735, 344] width 113 height 21
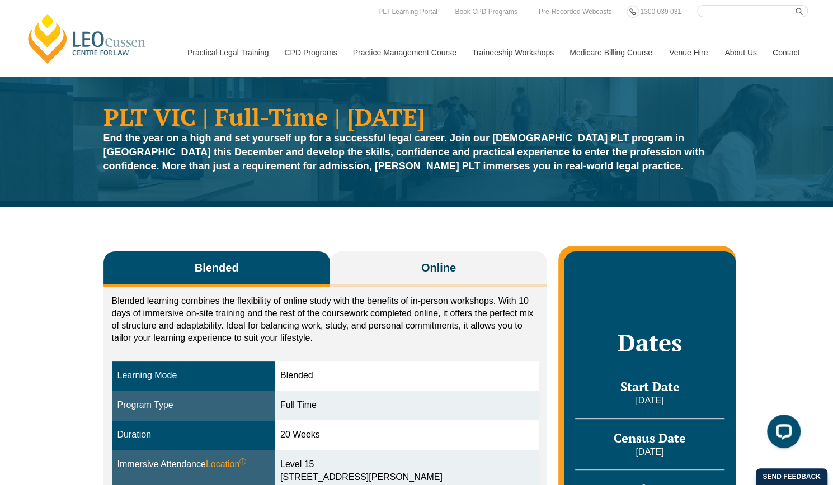
click at [789, 423] on div "Open LiveChat chat widget" at bounding box center [783, 431] width 18 height 18
click at [784, 424] on div "Open LiveChat chat widget" at bounding box center [783, 431] width 18 height 18
click at [779, 50] on link "Contact" at bounding box center [786, 53] width 44 height 48
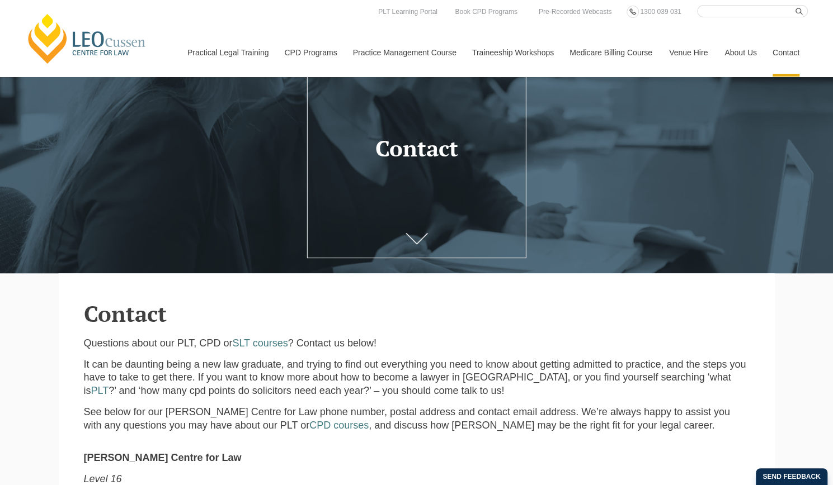
scroll to position [63, 0]
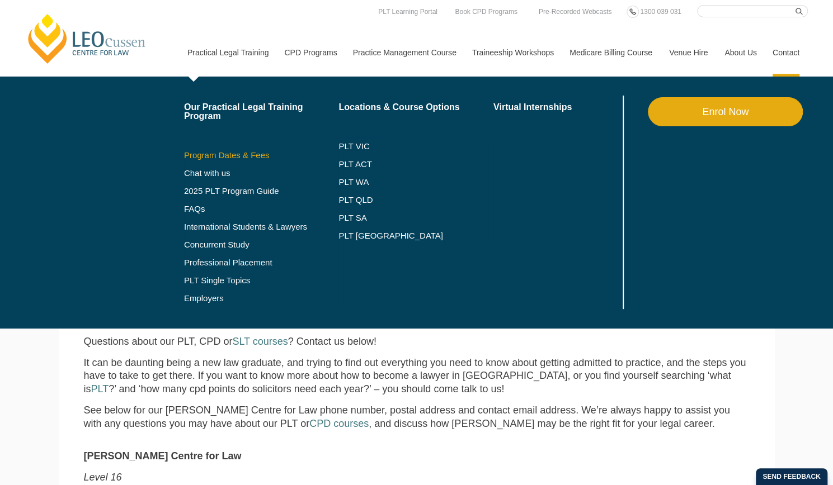
click at [221, 152] on link "Program Dates & Fees" at bounding box center [261, 155] width 155 height 9
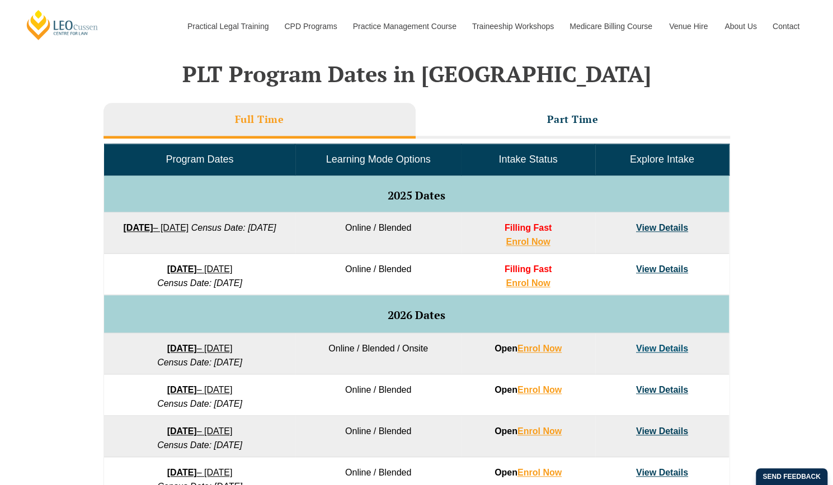
click at [233, 268] on link "8 December 2025 – 8 May 2026" at bounding box center [199, 269] width 65 height 10
